Goal: Ask a question

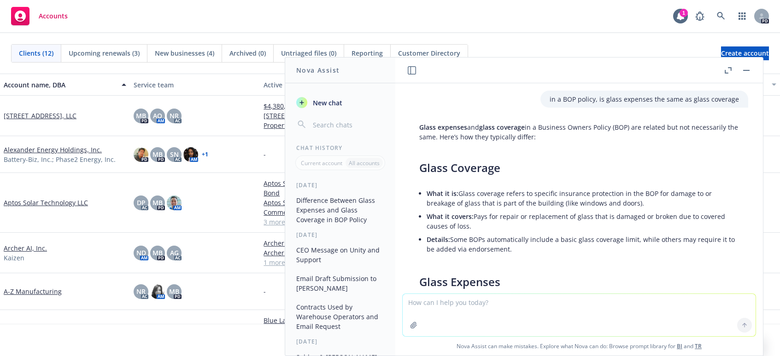
scroll to position [278, 0]
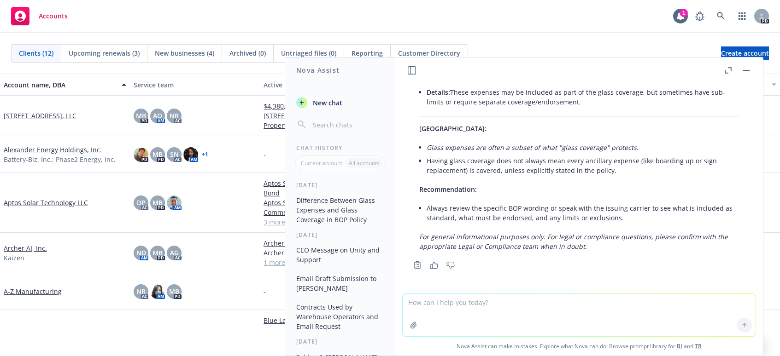
click at [495, 315] on textarea at bounding box center [578, 315] width 353 height 42
type textarea "WHAT IS TENANT BUILDING INSU"
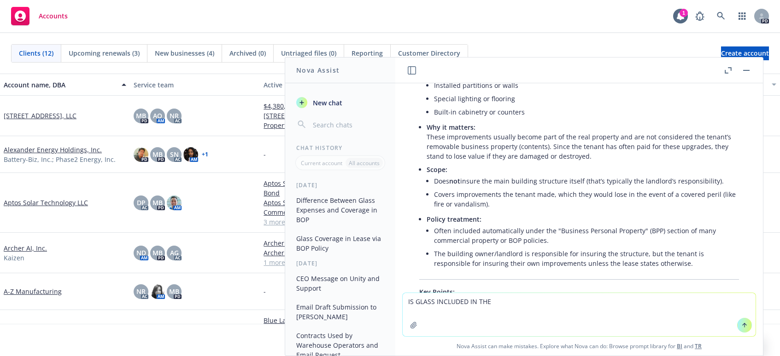
scroll to position [544, 0]
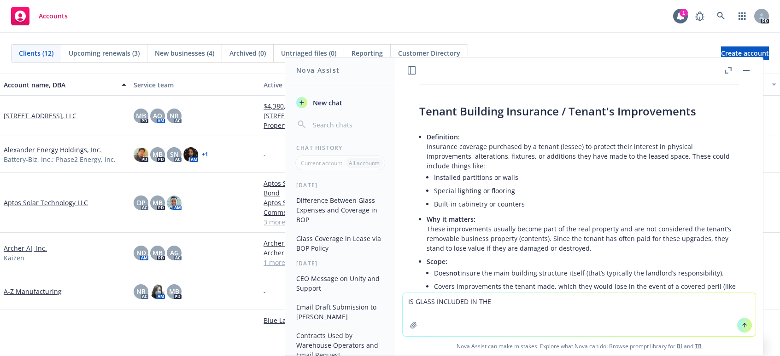
type textarea "IS GLASS INCLUDED IN THE"
click at [358, 9] on div "Accounts 1 PD" at bounding box center [390, 16] width 780 height 33
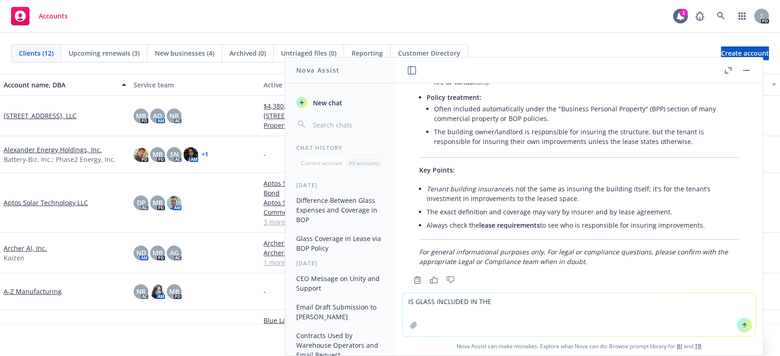
scroll to position [774, 0]
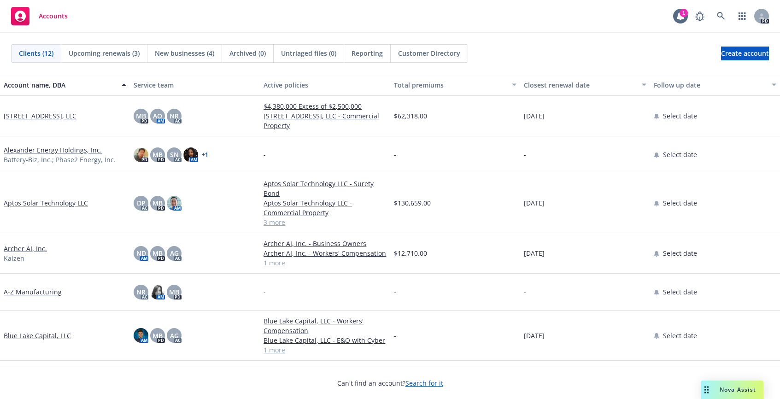
click at [728, 387] on span "Nova Assist" at bounding box center [737, 389] width 36 height 8
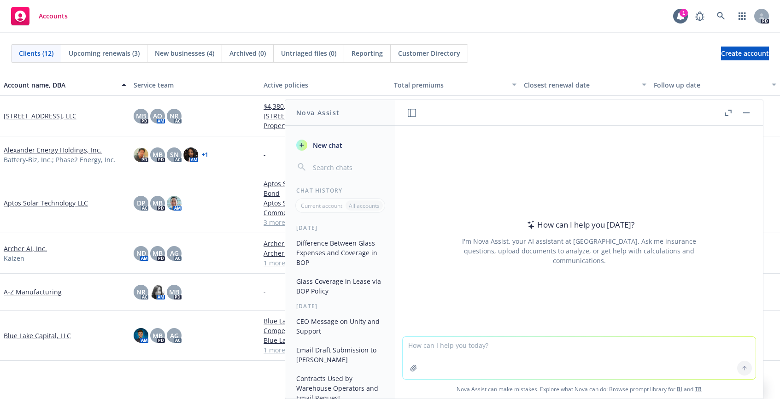
click at [512, 354] on textarea at bounding box center [578, 358] width 353 height 42
type textarea "what is the iso form for glass coverage"
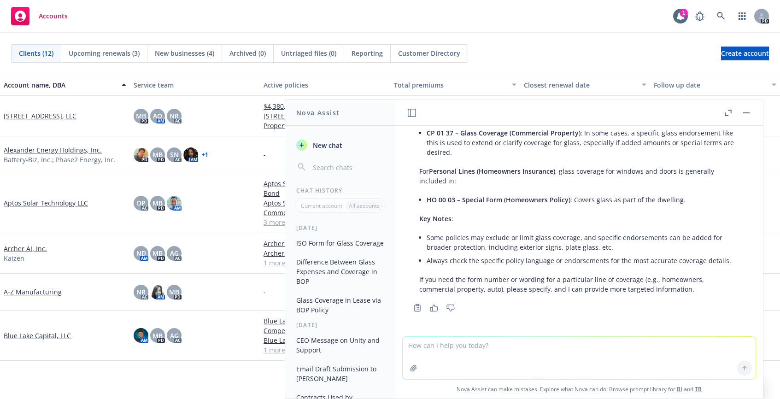
scroll to position [52, 0]
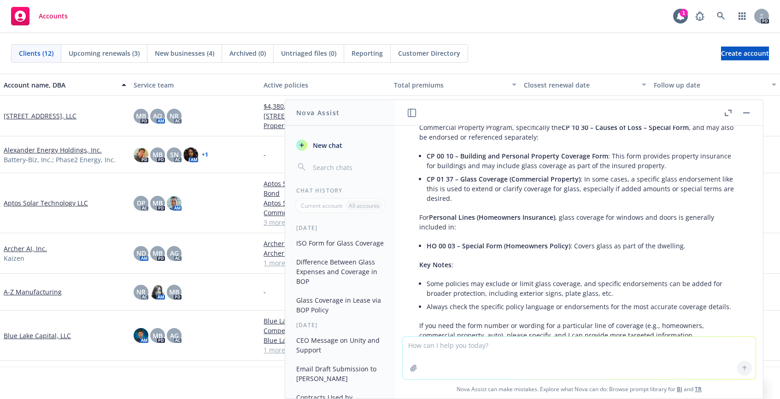
click at [478, 361] on textarea at bounding box center [578, 358] width 353 height 42
type textarea "find copy of CP 0137"
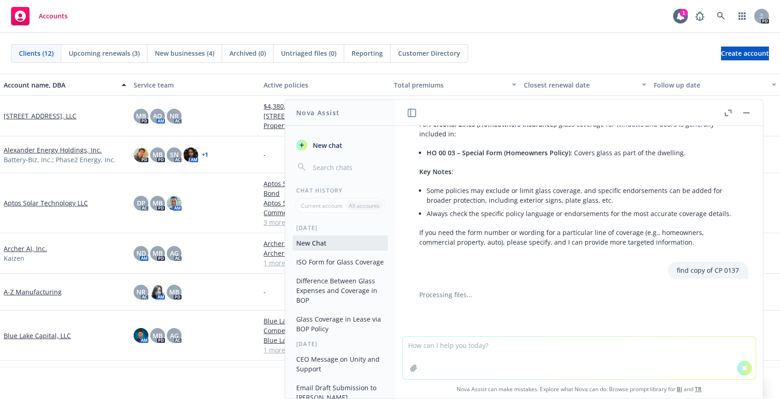
scroll to position [99, 0]
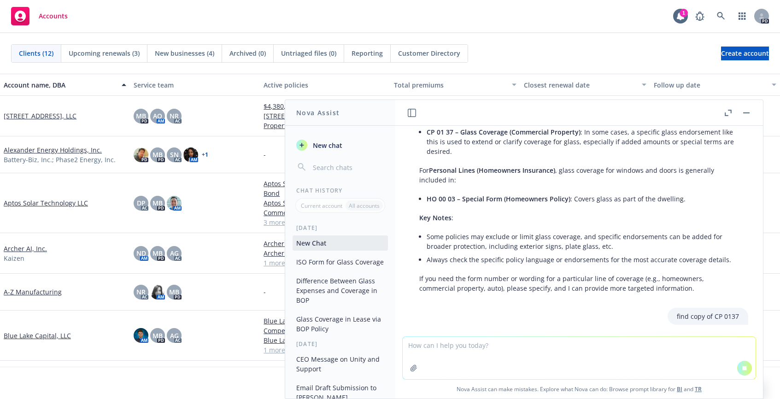
click at [501, 352] on textarea at bounding box center [578, 358] width 353 height 42
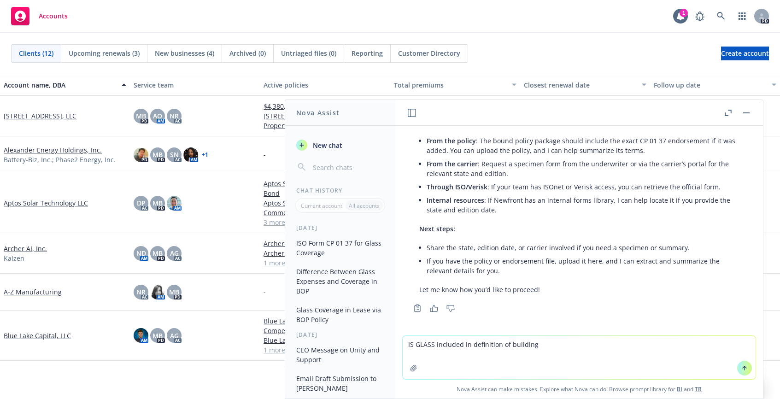
scroll to position [486, 0]
type textarea "IS GLASS included in definition of building"
